Goal: Task Accomplishment & Management: Manage account settings

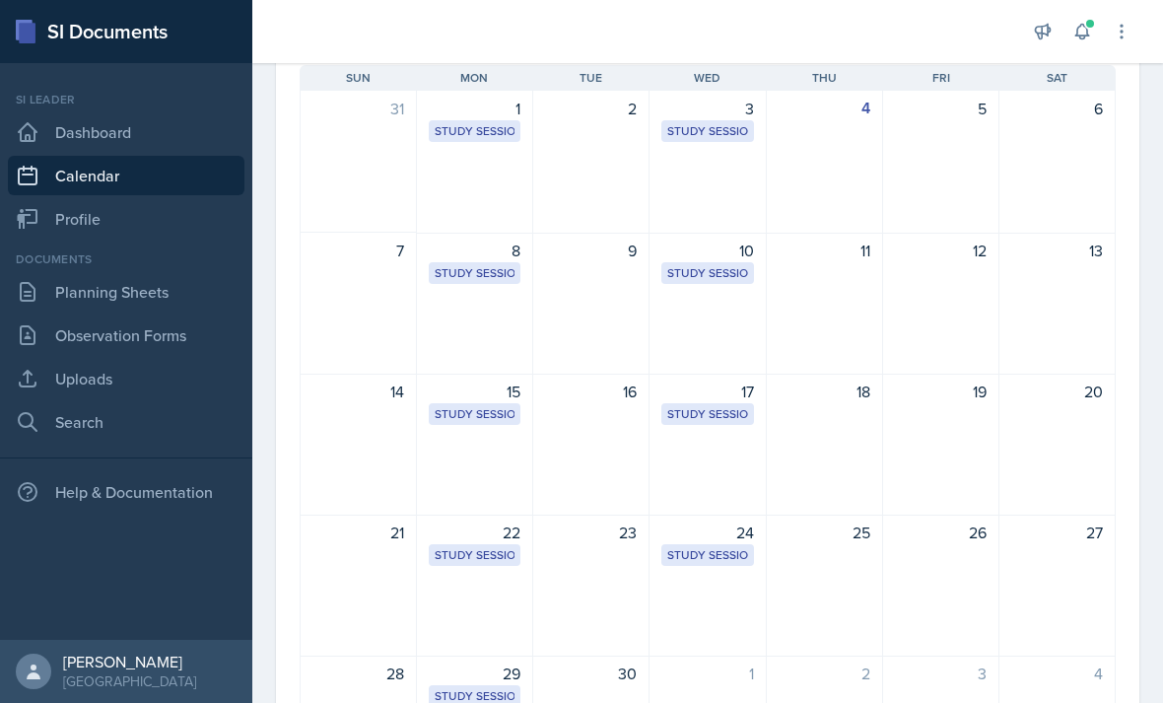
scroll to position [181, 0]
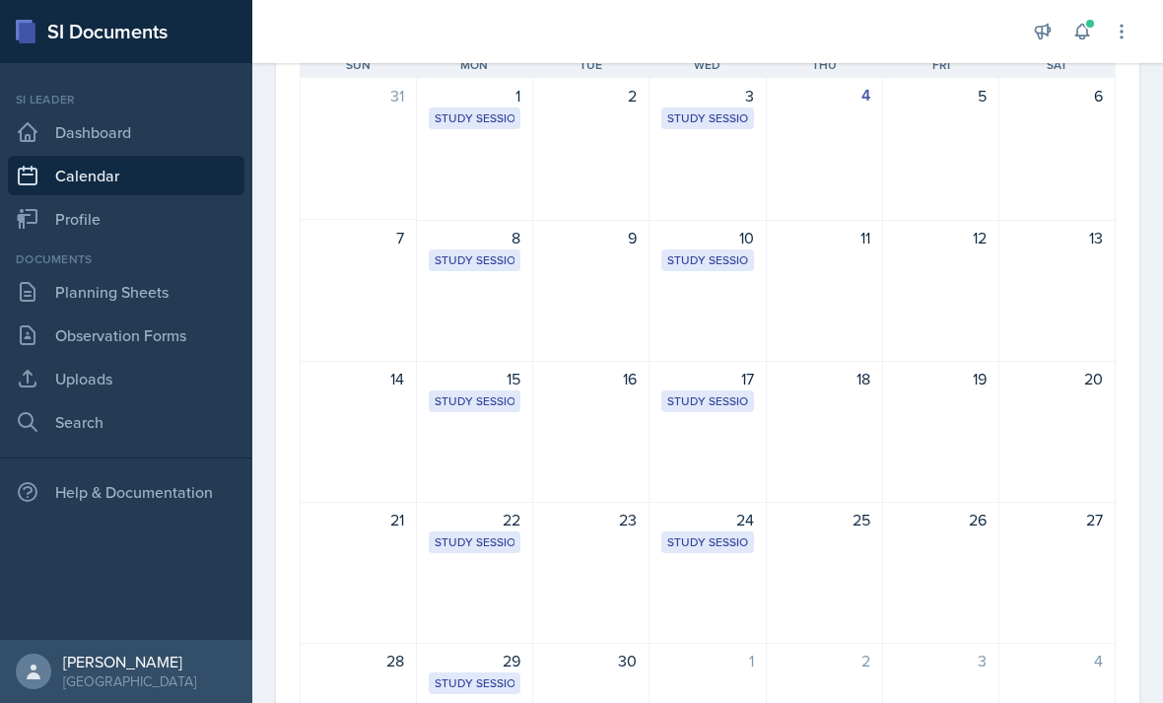
click at [973, 270] on div "12" at bounding box center [941, 291] width 116 height 142
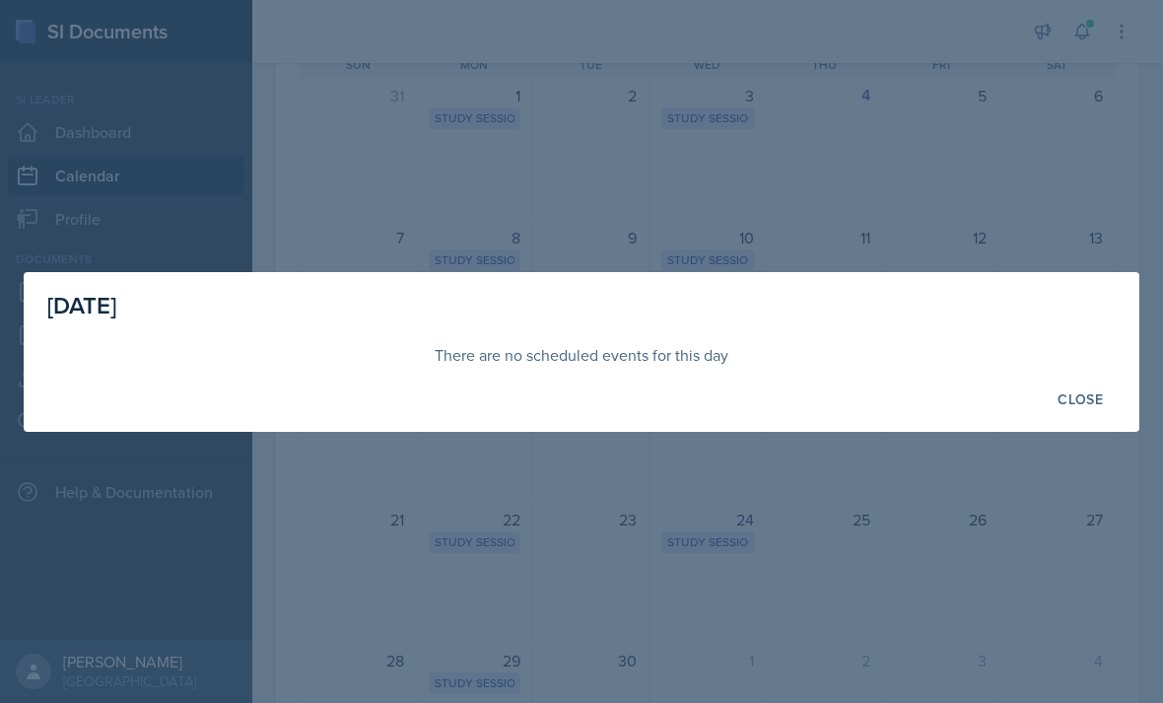
click at [1081, 394] on div "Close" at bounding box center [1079, 399] width 45 height 16
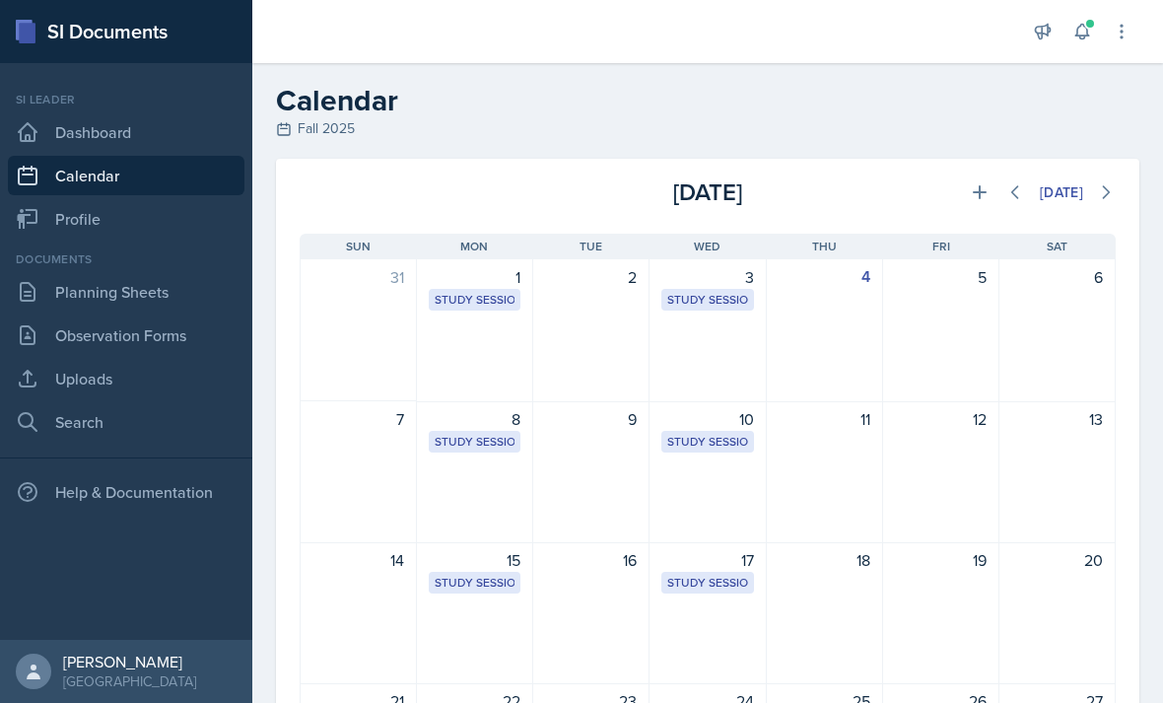
scroll to position [0, 0]
click at [970, 189] on icon at bounding box center [980, 192] width 20 height 20
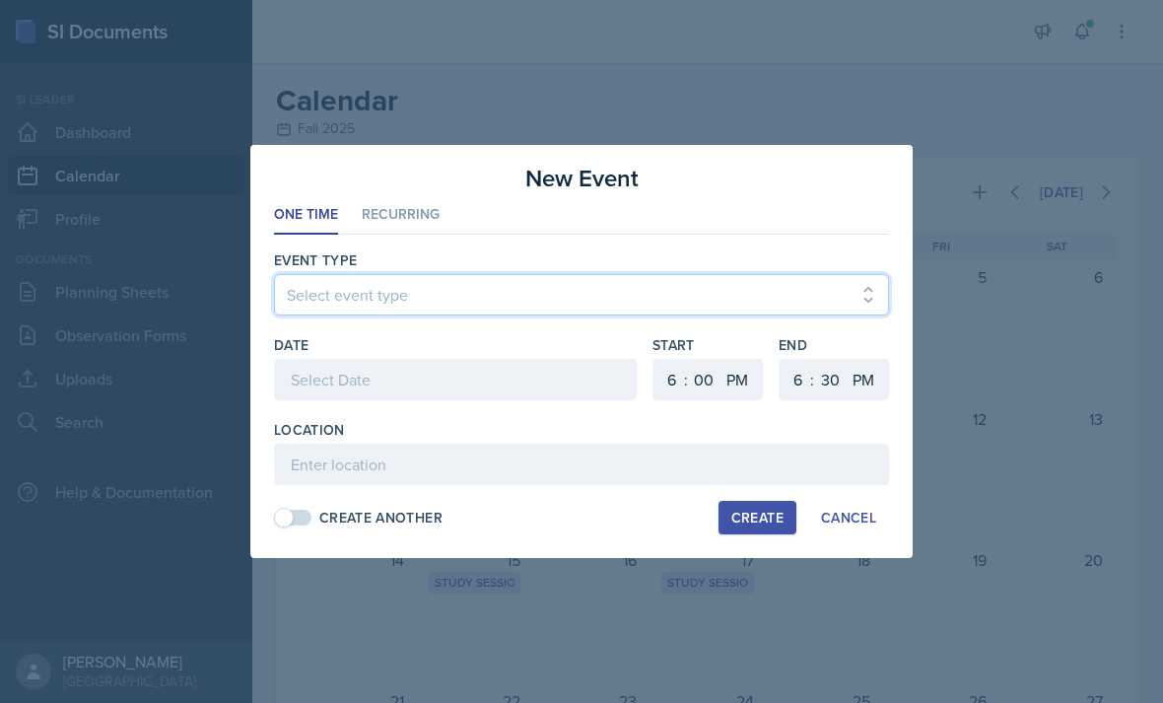
click at [645, 289] on select "Select event type Major Review Session Study Session" at bounding box center [581, 294] width 615 height 41
select select "66bb7cbf-e419-488b-a7ef-f63bc5f9ed04"
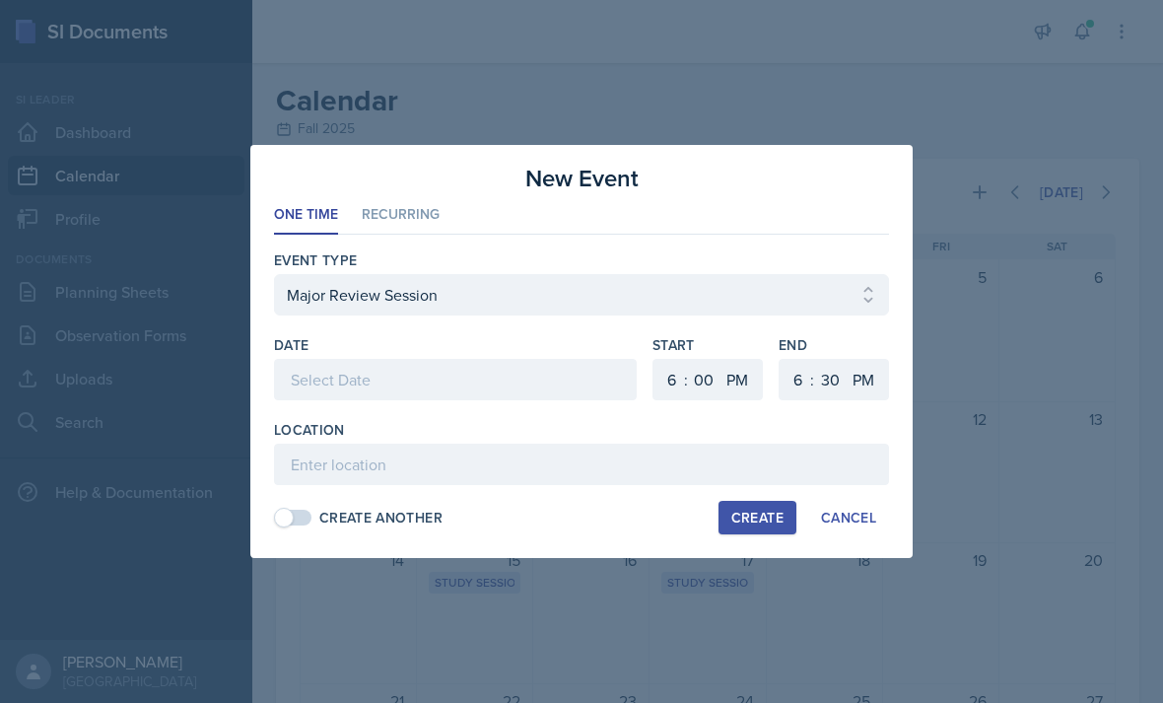
click at [542, 377] on div at bounding box center [455, 379] width 363 height 41
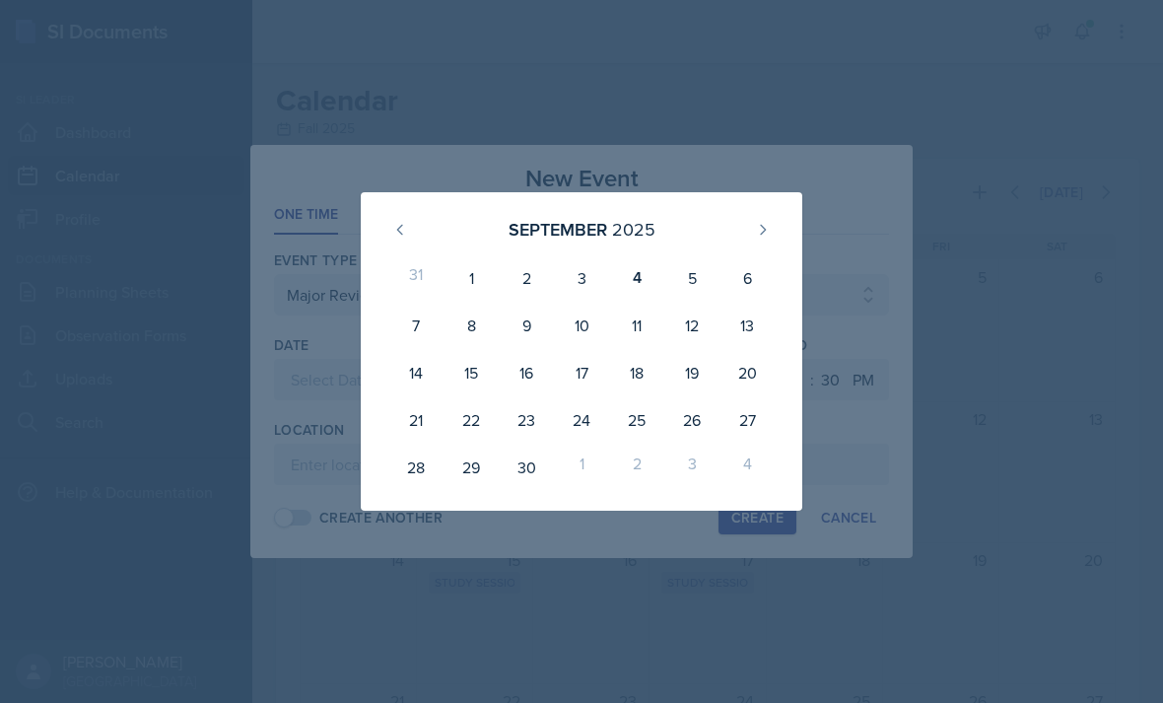
click at [693, 314] on div "12" at bounding box center [691, 324] width 55 height 47
type input "[DATE]"
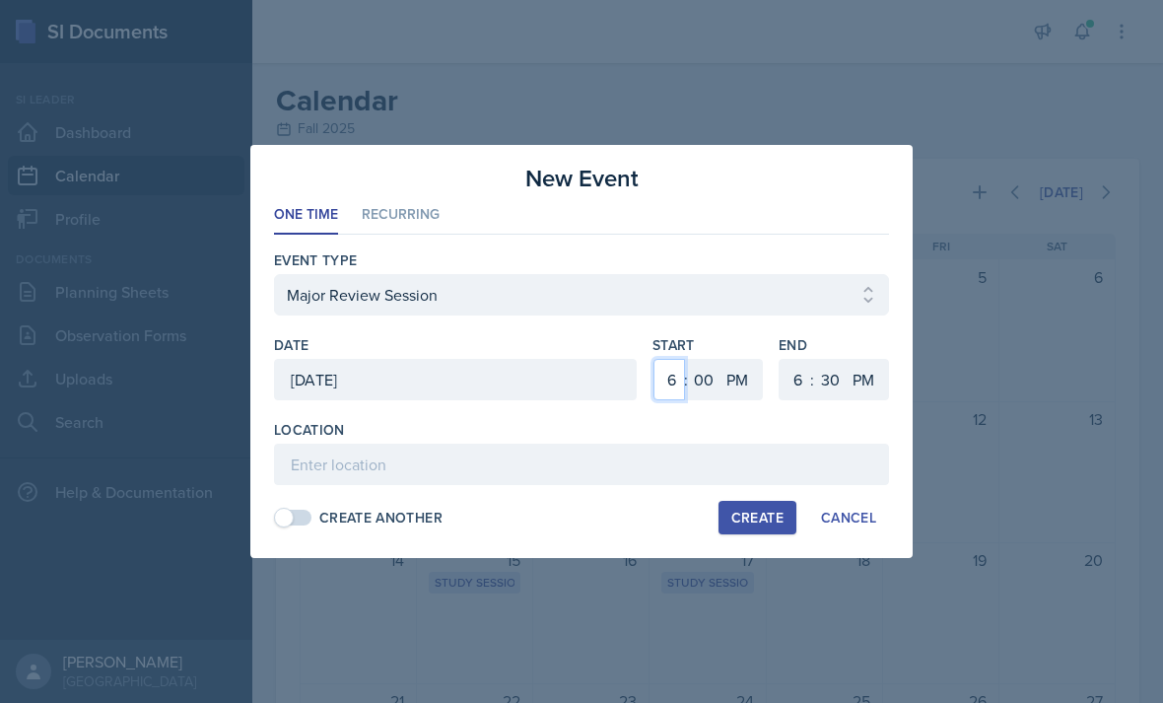
click at [663, 382] on select "1 2 3 4 5 6 7 8 9 10 11 12" at bounding box center [669, 379] width 32 height 41
select select "2"
click at [781, 377] on select "1 2 3 4 5 6 7 8 9 10 11 12" at bounding box center [795, 379] width 32 height 41
select select "4"
click at [821, 381] on select "00 05 10 15 20 25 30 35 40 45 50 55" at bounding box center [830, 379] width 32 height 41
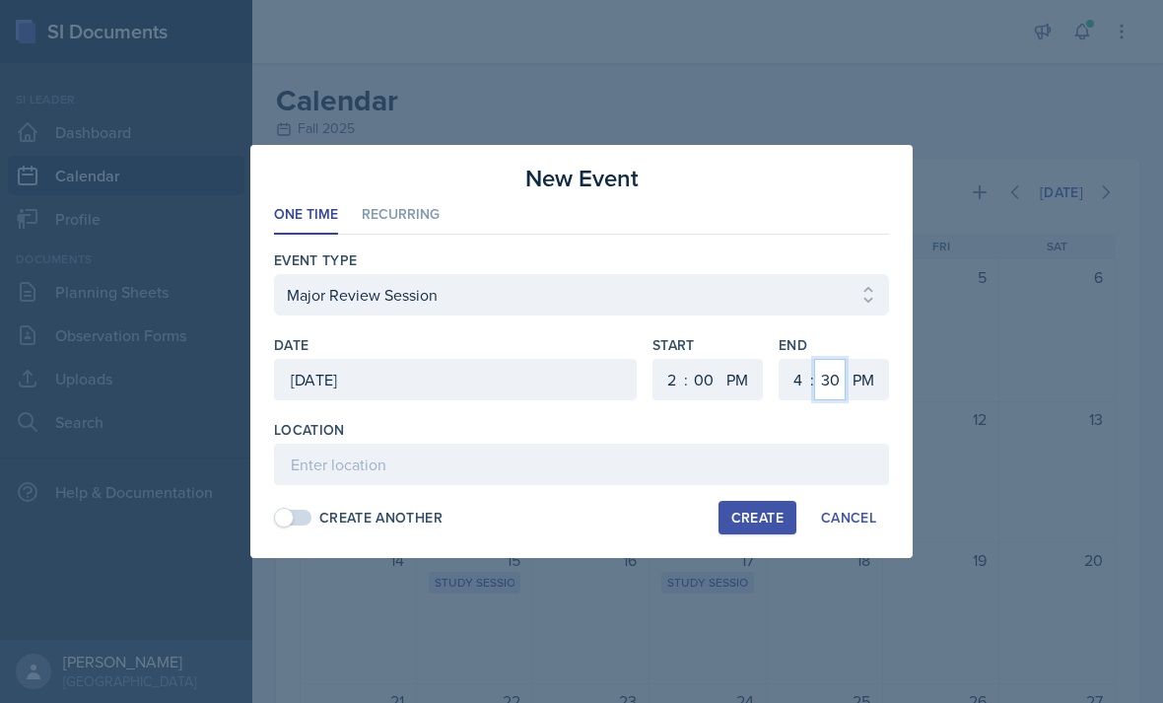
select select "0"
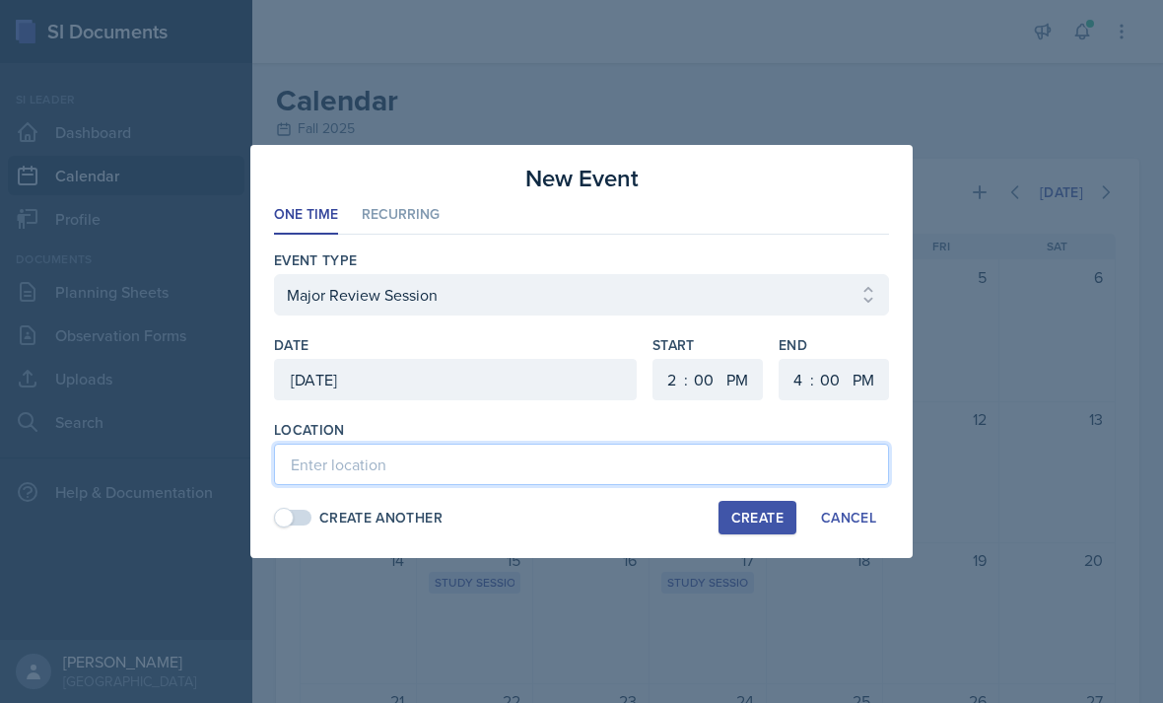
click at [496, 459] on input at bounding box center [581, 463] width 615 height 41
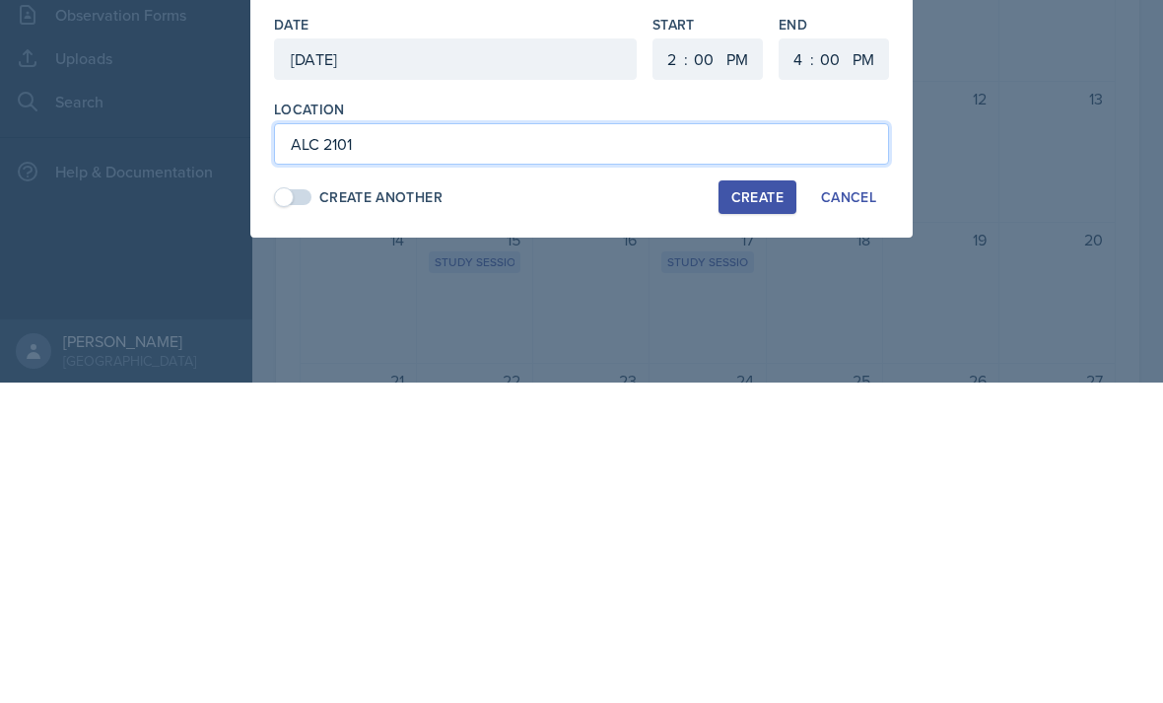
type input "ALC 2101"
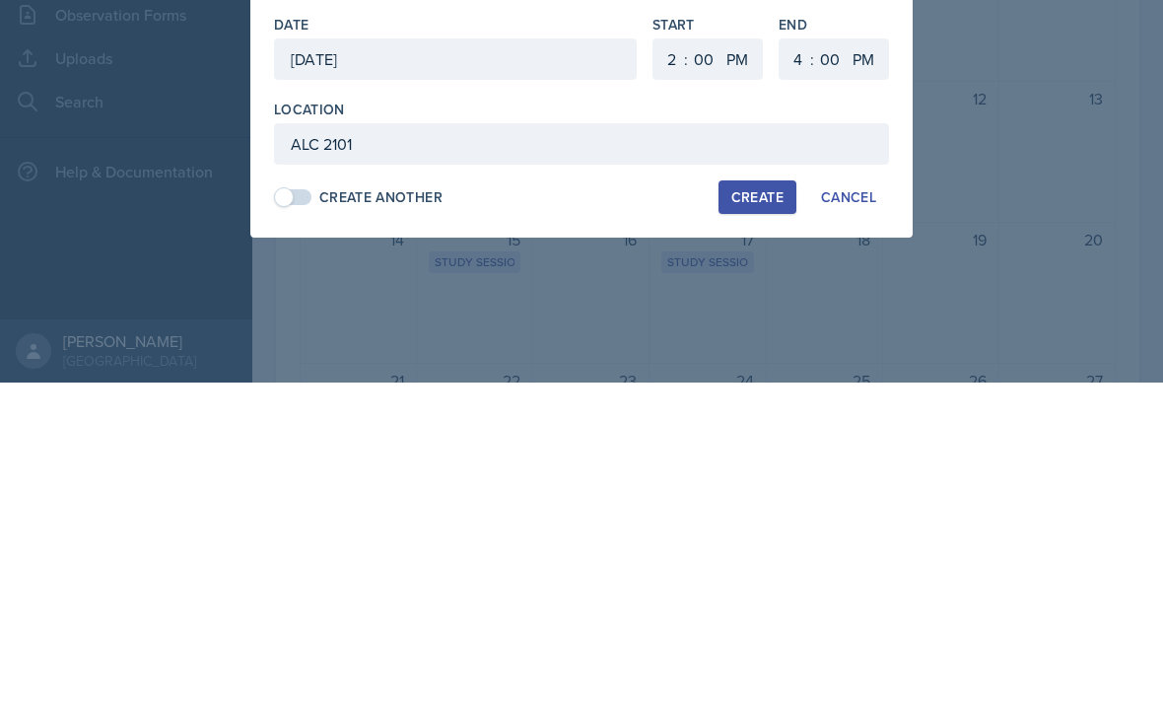
click at [773, 501] on button "Create" at bounding box center [757, 517] width 78 height 33
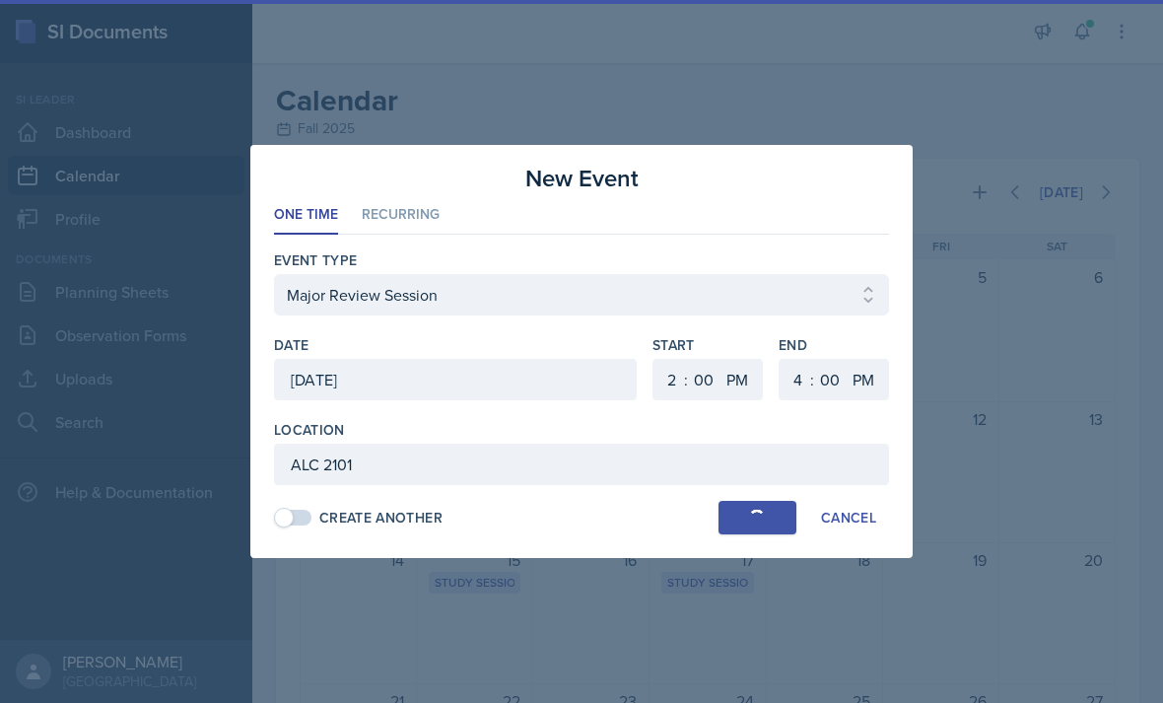
select select
select select "6"
select select "30"
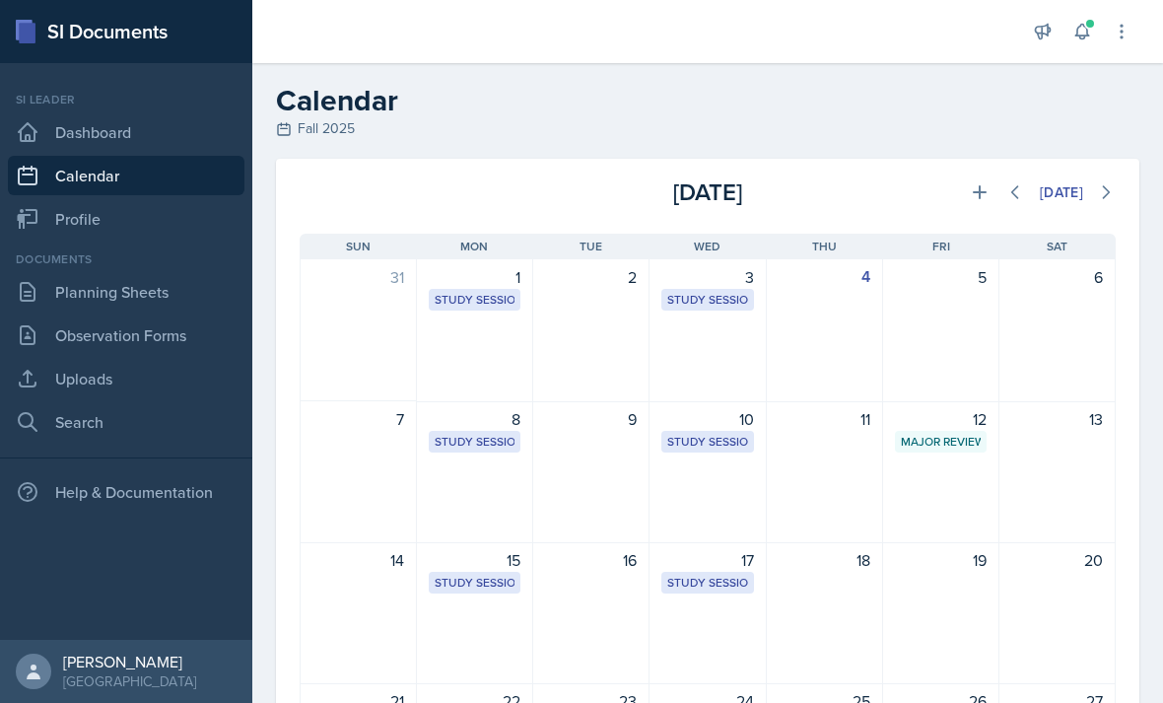
scroll to position [0, 0]
click at [1106, 186] on icon at bounding box center [1107, 192] width 6 height 12
click at [1005, 182] on icon at bounding box center [1015, 192] width 20 height 20
click at [199, 112] on link "Dashboard" at bounding box center [126, 131] width 236 height 39
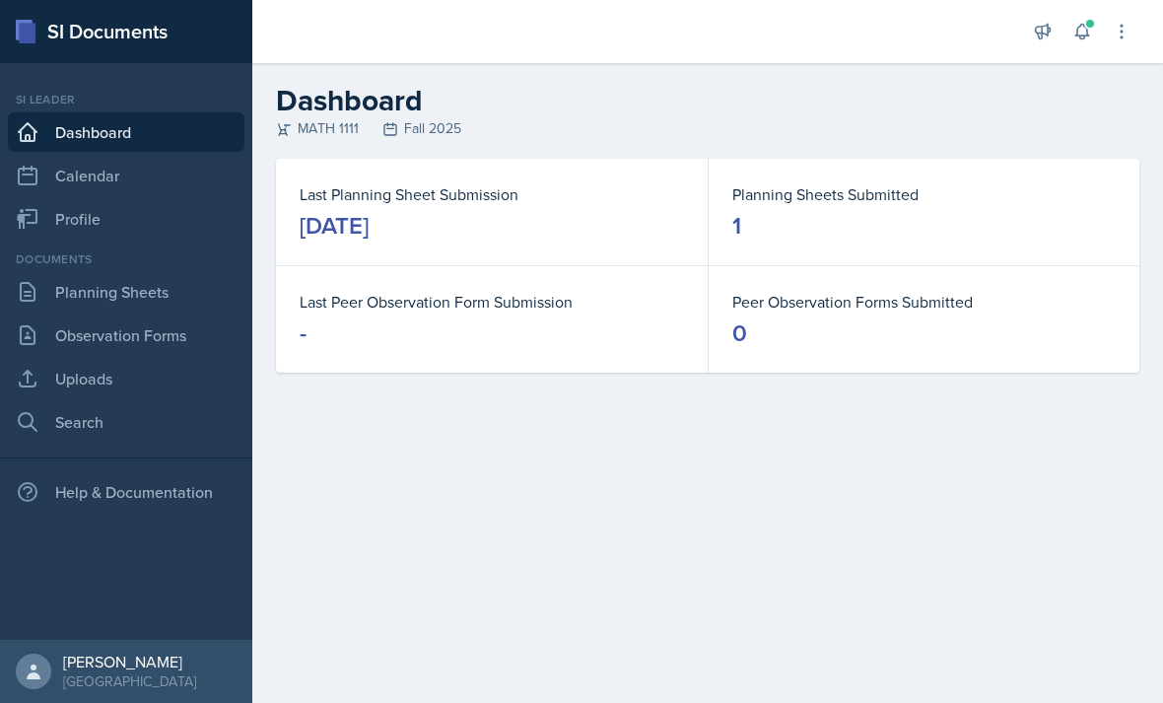
click at [171, 181] on link "Calendar" at bounding box center [126, 175] width 236 height 39
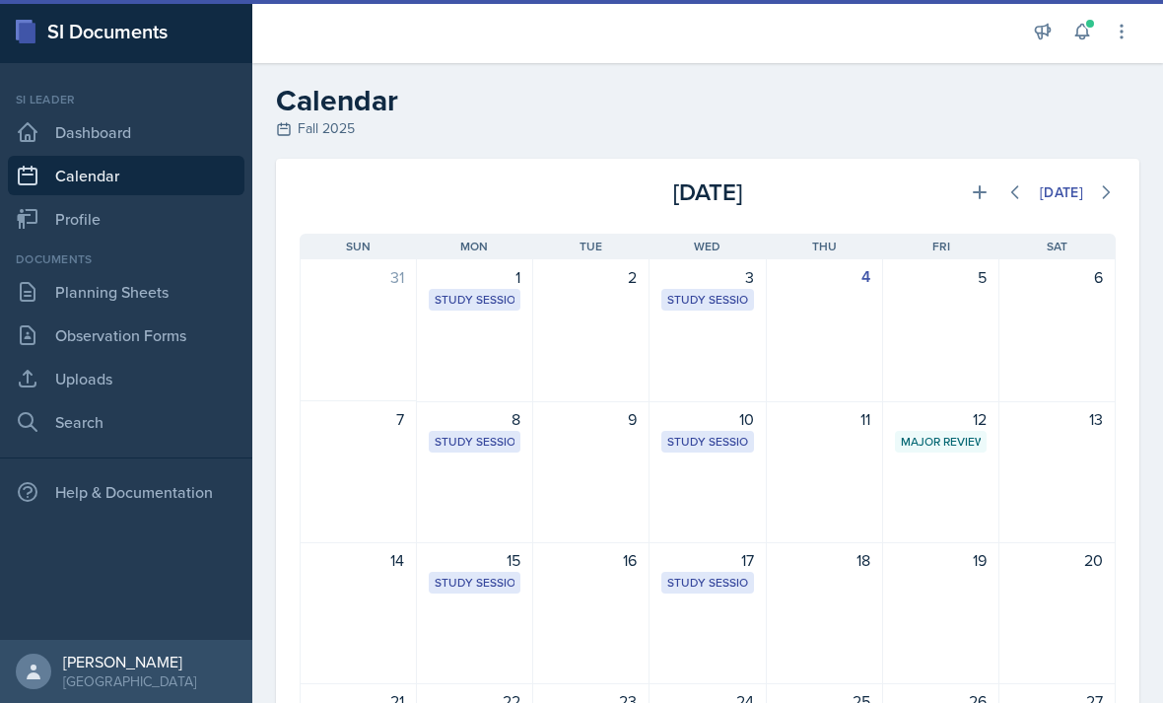
click at [144, 387] on link "Uploads" at bounding box center [126, 378] width 236 height 39
